Goal: Navigation & Orientation: Find specific page/section

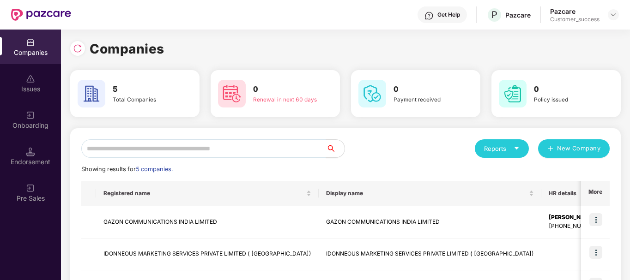
click at [17, 48] on div "Companies" at bounding box center [30, 52] width 61 height 9
click at [75, 42] on div at bounding box center [77, 48] width 15 height 15
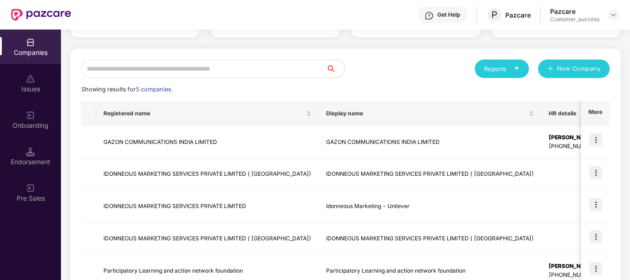
scroll to position [87, 0]
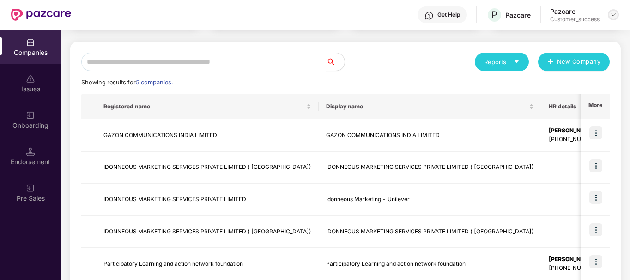
click at [609, 13] on img at bounding box center [612, 14] width 7 height 7
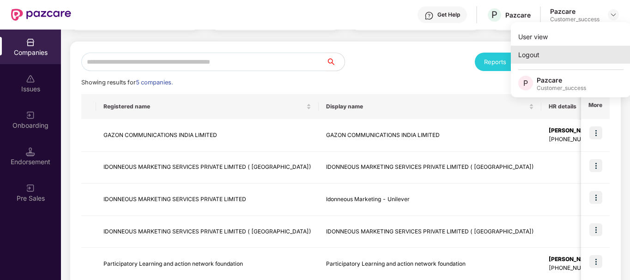
click at [548, 55] on div "Logout" at bounding box center [571, 55] width 120 height 18
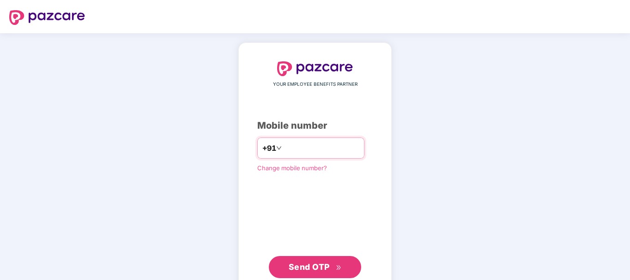
click at [335, 149] on input "number" at bounding box center [321, 148] width 76 height 15
type input "**********"
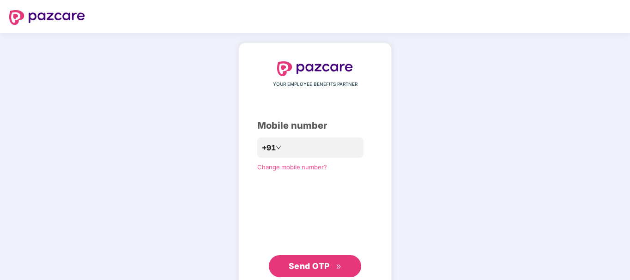
click at [319, 269] on span "Send OTP" at bounding box center [309, 266] width 41 height 10
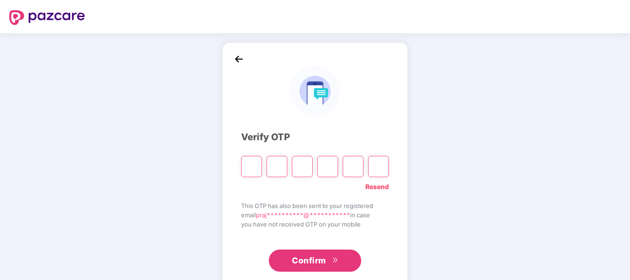
type input "*"
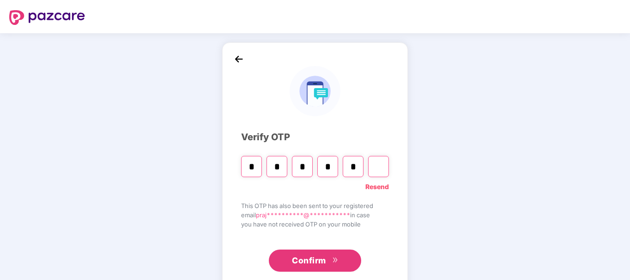
type input "*"
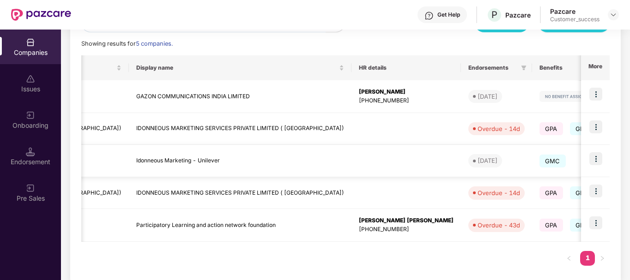
scroll to position [0, 203]
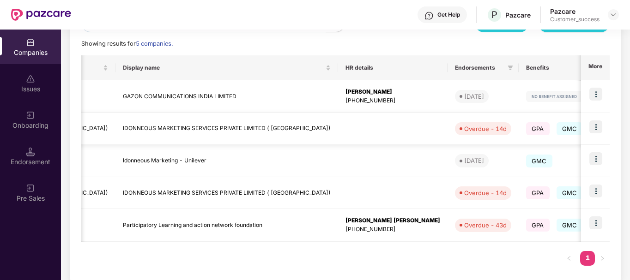
click at [600, 120] on img at bounding box center [595, 126] width 13 height 13
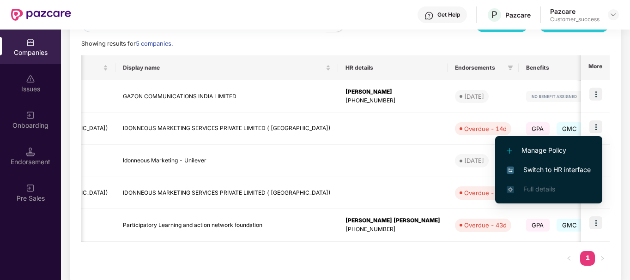
click at [577, 168] on span "Switch to HR interface" at bounding box center [548, 170] width 84 height 10
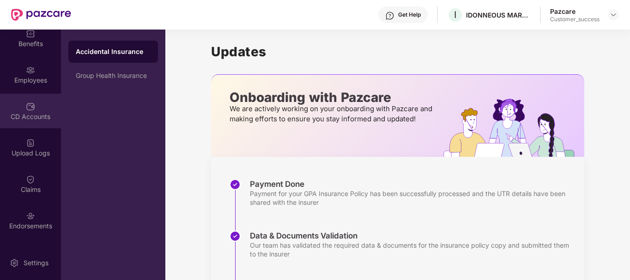
scroll to position [90, 0]
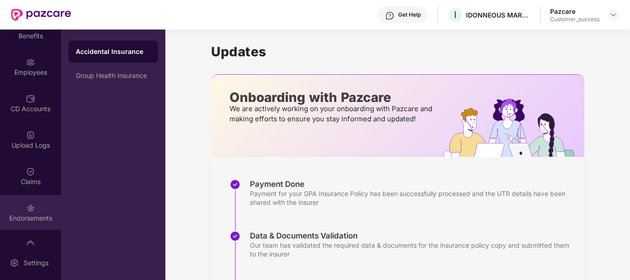
click at [34, 208] on div "Endorsements" at bounding box center [30, 212] width 61 height 35
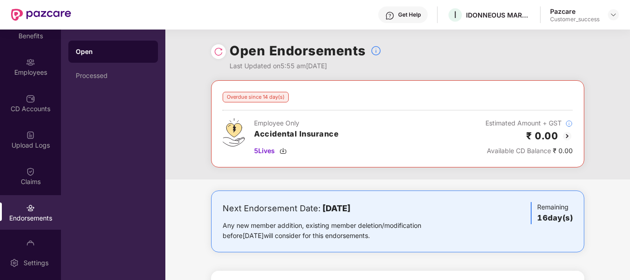
scroll to position [60, 0]
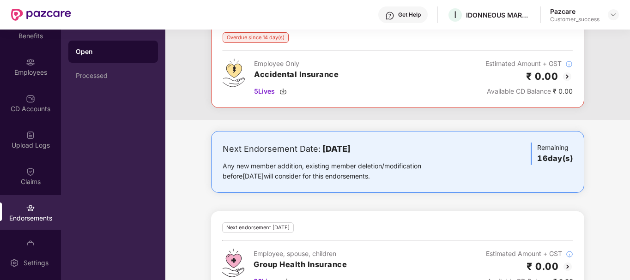
click at [494, 147] on div "Next Endorsement Date: [DATE] Any new member addition, existing member deletion…" at bounding box center [397, 162] width 350 height 39
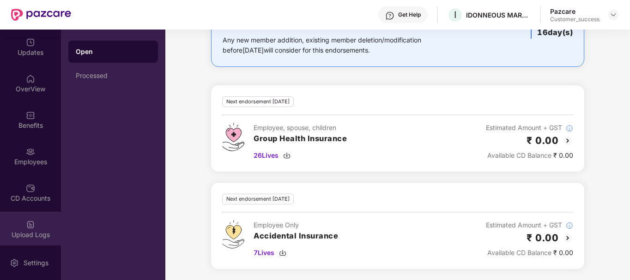
scroll to position [0, 0]
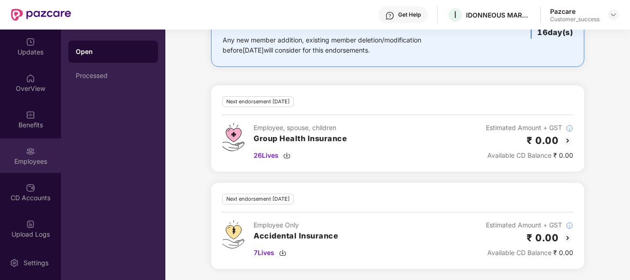
click at [33, 147] on img at bounding box center [30, 151] width 9 height 9
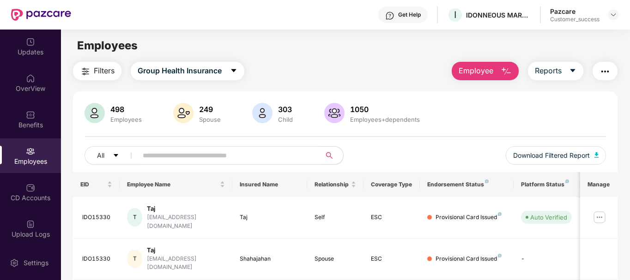
scroll to position [0, 0]
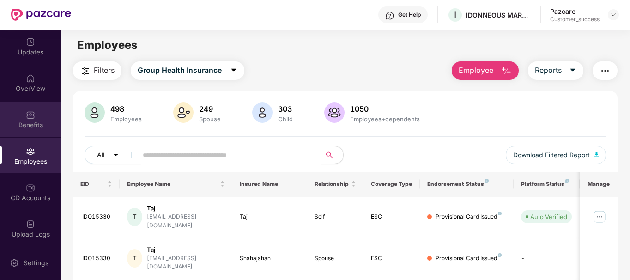
click at [30, 130] on div "Benefits" at bounding box center [30, 119] width 61 height 35
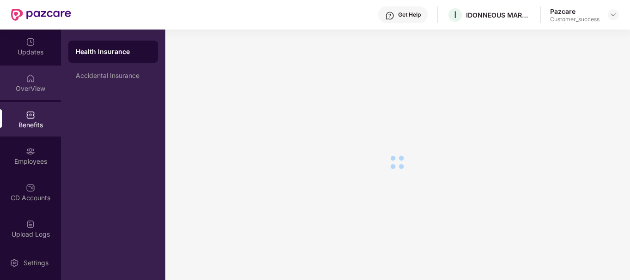
click at [31, 94] on div "OverView" at bounding box center [30, 83] width 61 height 35
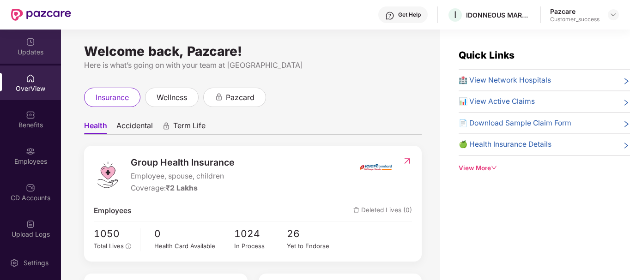
click at [27, 57] on div "Updates" at bounding box center [30, 46] width 61 height 35
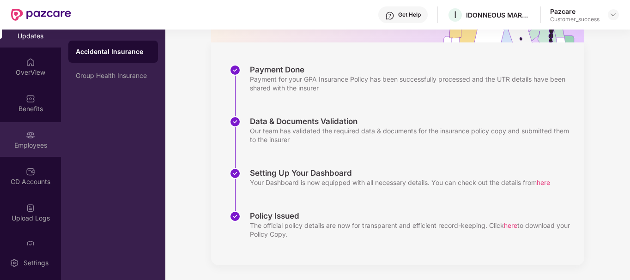
scroll to position [16, 0]
click at [32, 165] on div "CD Accounts" at bounding box center [30, 176] width 61 height 35
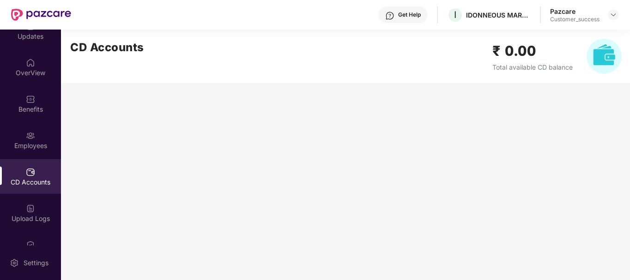
click at [496, 99] on main "CD Accounts ₹ 0.00 Total available CD balance" at bounding box center [345, 155] width 569 height 251
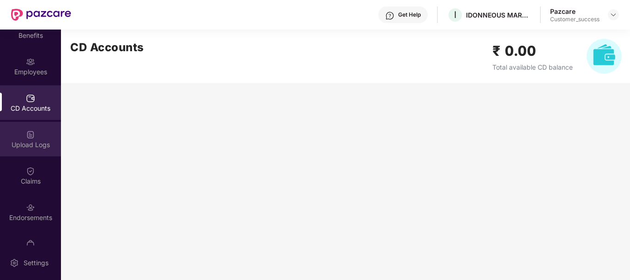
scroll to position [91, 0]
click at [34, 136] on div "Upload Logs" at bounding box center [30, 137] width 61 height 35
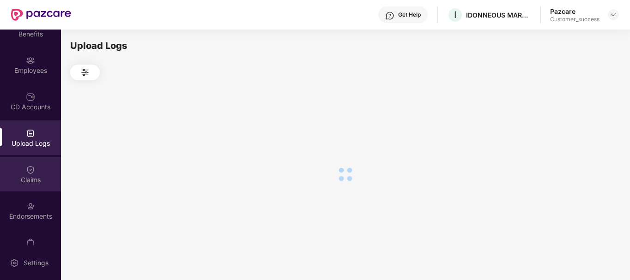
click at [32, 171] on img at bounding box center [30, 169] width 9 height 9
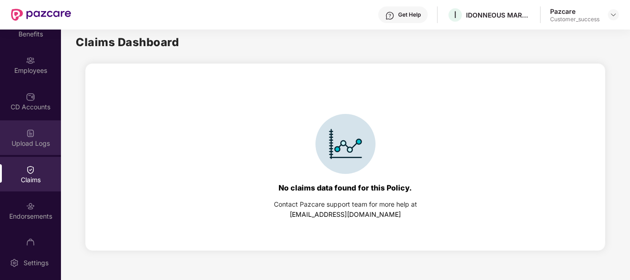
click at [31, 145] on div "Upload Logs" at bounding box center [30, 143] width 61 height 9
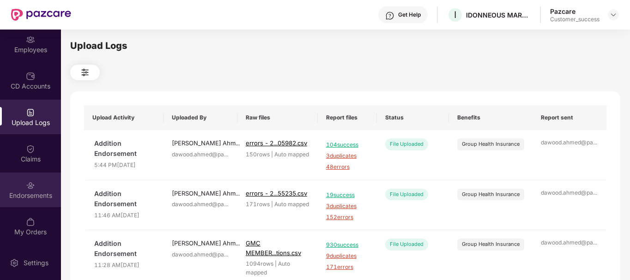
scroll to position [112, 0]
click at [32, 199] on div "Endorsements" at bounding box center [30, 196] width 61 height 9
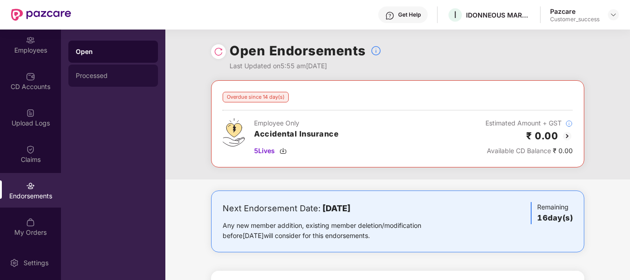
click at [82, 78] on div "Processed" at bounding box center [113, 75] width 75 height 7
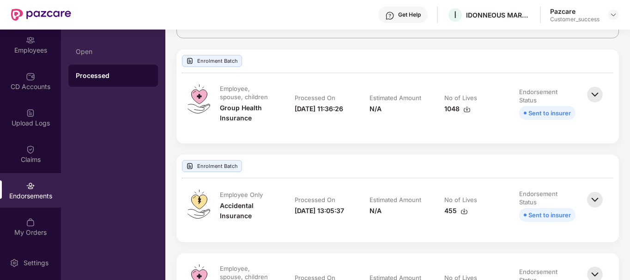
scroll to position [100, 0]
click at [588, 98] on img at bounding box center [594, 94] width 20 height 20
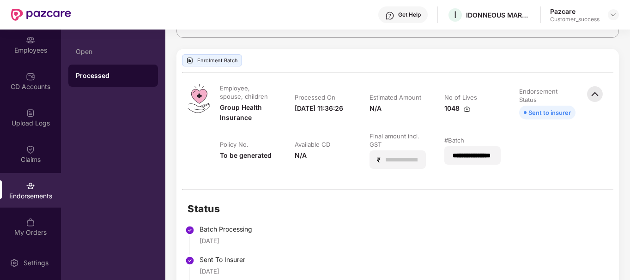
click at [594, 96] on img at bounding box center [594, 94] width 20 height 20
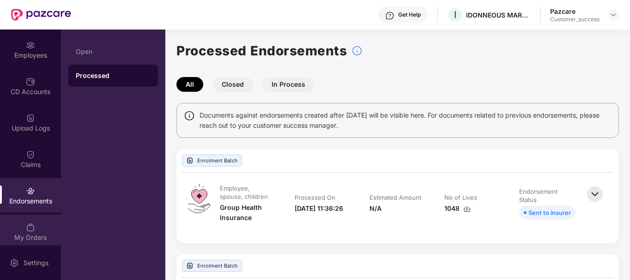
scroll to position [106, 0]
click at [26, 228] on img at bounding box center [30, 227] width 9 height 9
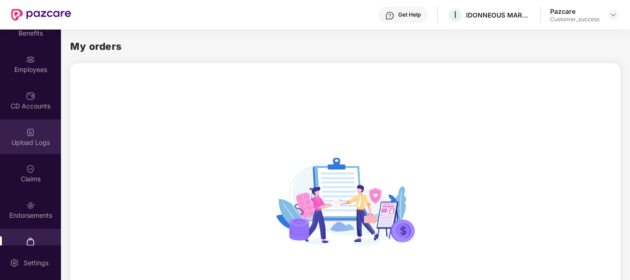
scroll to position [99, 0]
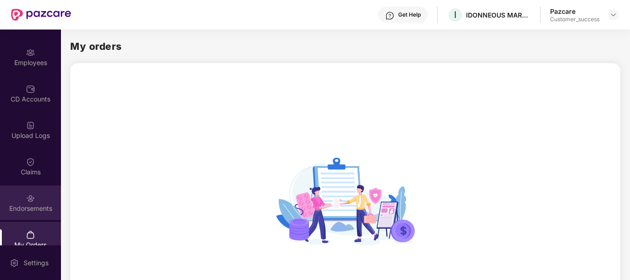
click at [31, 198] on img at bounding box center [30, 198] width 9 height 9
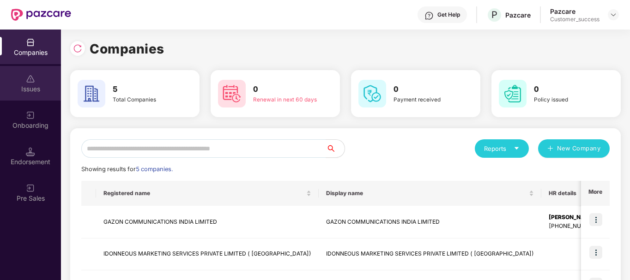
click at [30, 88] on div "Issues" at bounding box center [30, 88] width 61 height 9
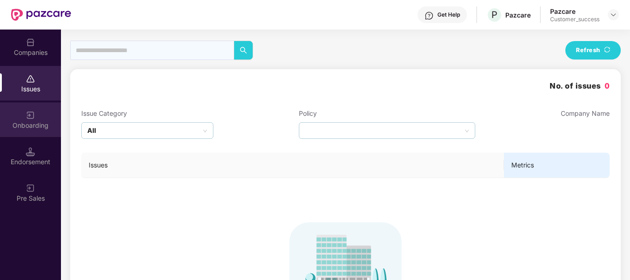
click at [33, 113] on img at bounding box center [30, 115] width 9 height 9
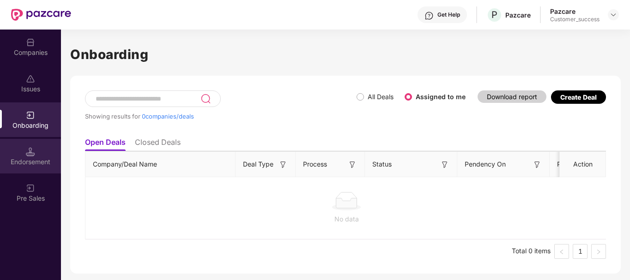
click at [21, 156] on div "Endorsement" at bounding box center [30, 156] width 61 height 35
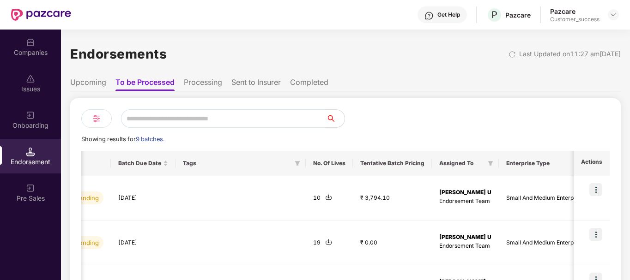
scroll to position [0, 376]
click at [263, 186] on div at bounding box center [238, 198] width 115 height 30
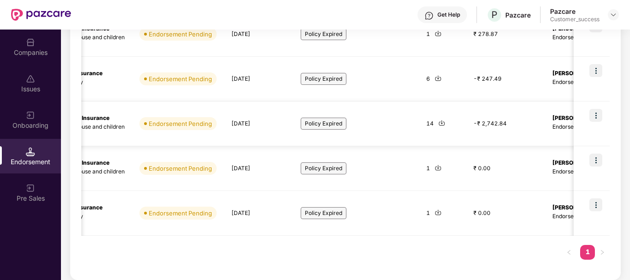
scroll to position [0, 0]
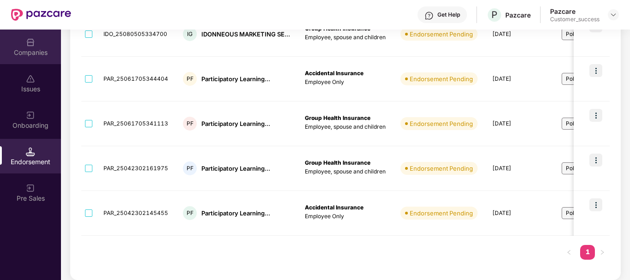
click at [24, 47] on div "Companies" at bounding box center [30, 47] width 61 height 35
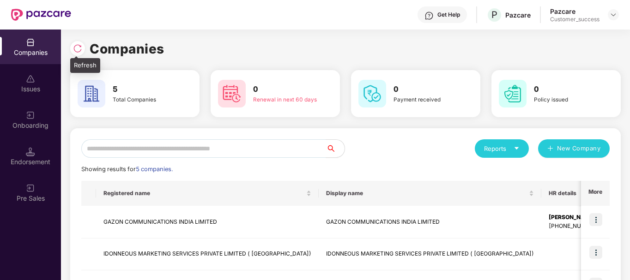
click at [78, 48] on img at bounding box center [77, 48] width 9 height 9
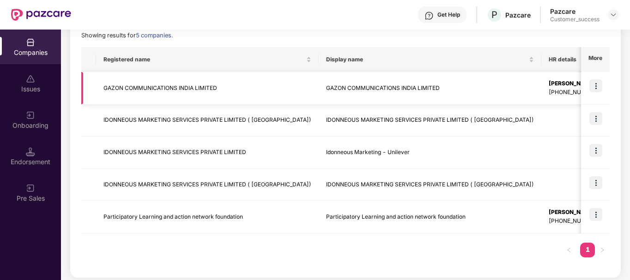
click at [119, 97] on td "GAZON COMMUNICATIONS INDIA LIMITED" at bounding box center [207, 88] width 222 height 33
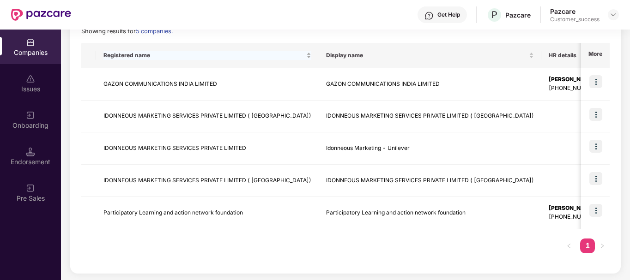
scroll to position [139, 0]
click at [594, 247] on link "1" at bounding box center [587, 245] width 15 height 14
click at [227, 227] on td "Participatory Learning and action network foundation" at bounding box center [207, 212] width 222 height 33
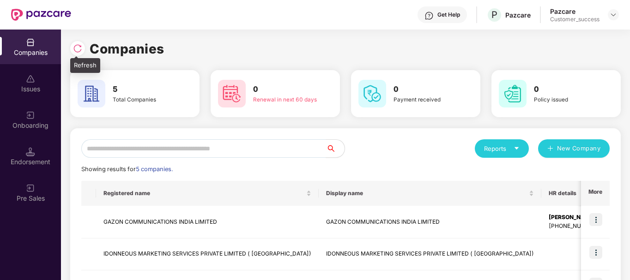
click at [74, 47] on img at bounding box center [77, 48] width 9 height 9
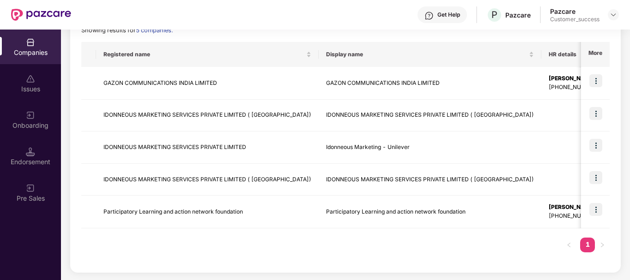
scroll to position [138, 0]
